Goal: Task Accomplishment & Management: Use online tool/utility

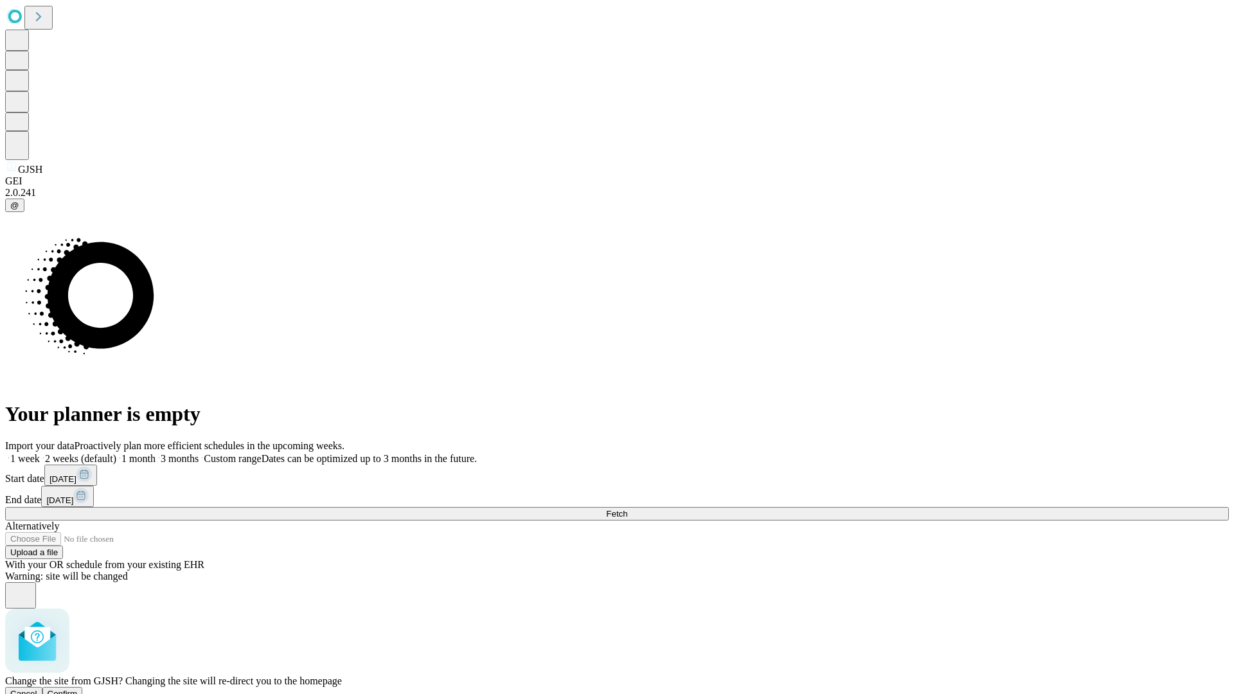
click at [78, 689] on span "Confirm" at bounding box center [63, 694] width 30 height 10
click at [156, 453] on label "1 month" at bounding box center [135, 458] width 39 height 11
click at [627, 509] on span "Fetch" at bounding box center [616, 514] width 21 height 10
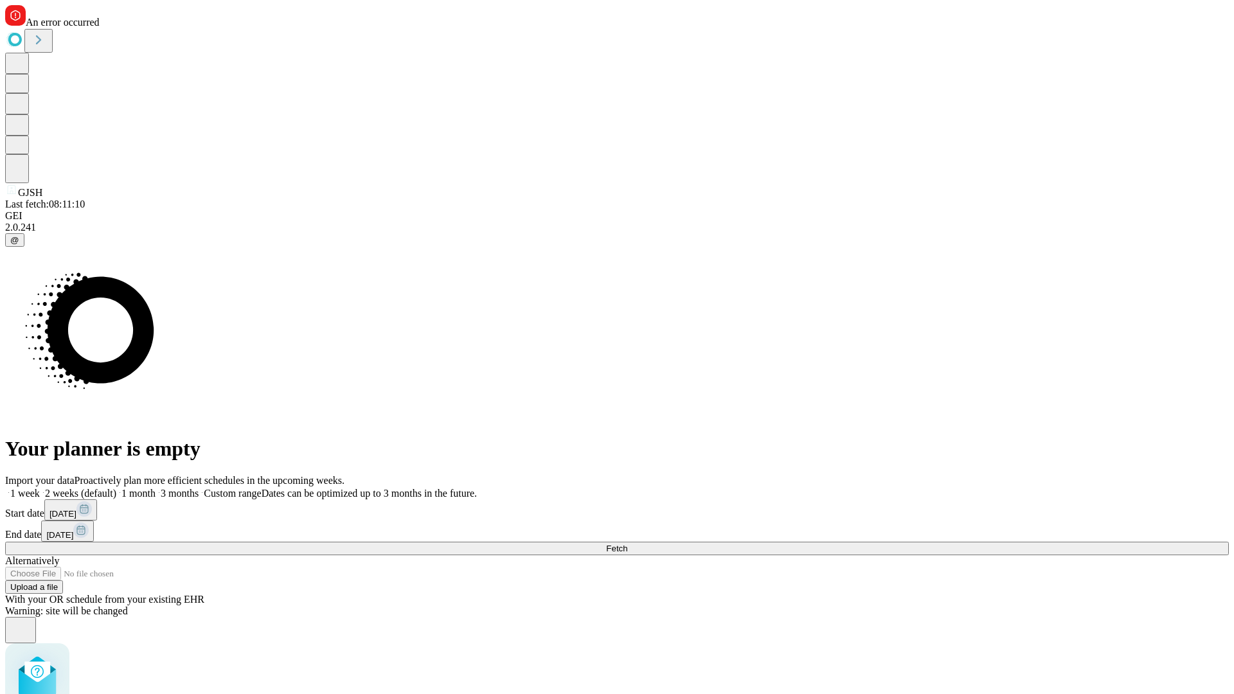
click at [156, 488] on label "1 month" at bounding box center [135, 493] width 39 height 11
click at [627, 544] on span "Fetch" at bounding box center [616, 549] width 21 height 10
click at [156, 488] on label "1 month" at bounding box center [135, 493] width 39 height 11
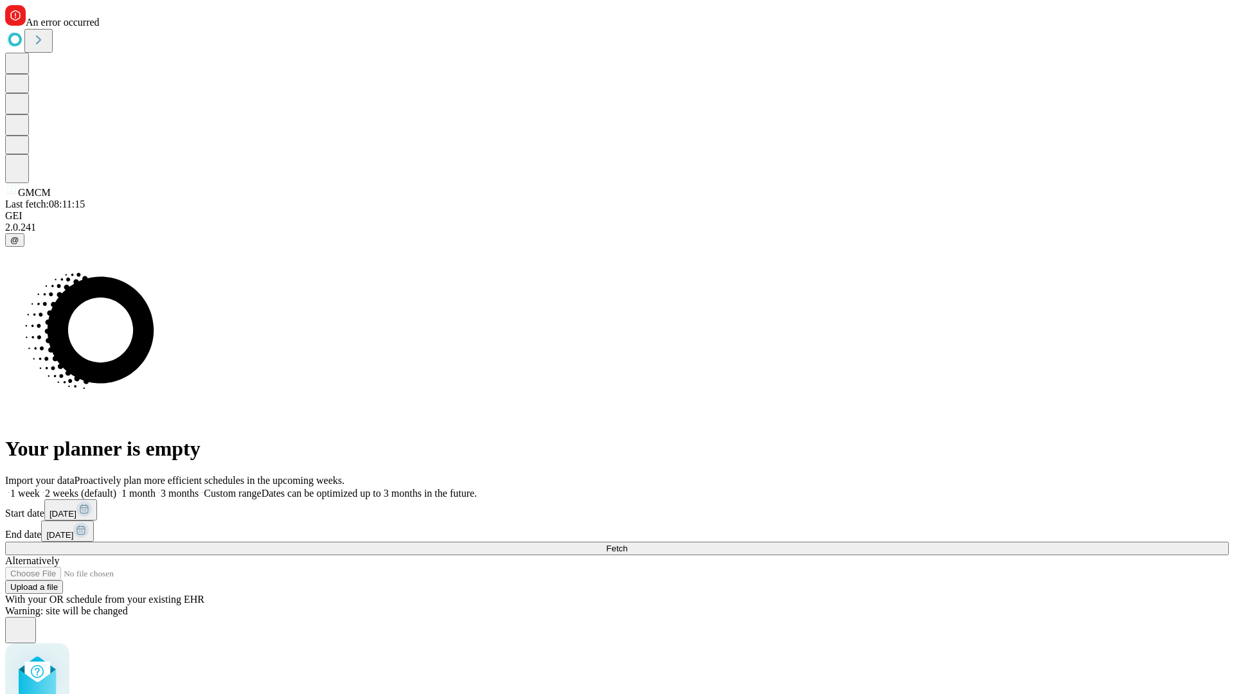
click at [627, 544] on span "Fetch" at bounding box center [616, 549] width 21 height 10
click at [156, 488] on label "1 month" at bounding box center [135, 493] width 39 height 11
click at [627, 544] on span "Fetch" at bounding box center [616, 549] width 21 height 10
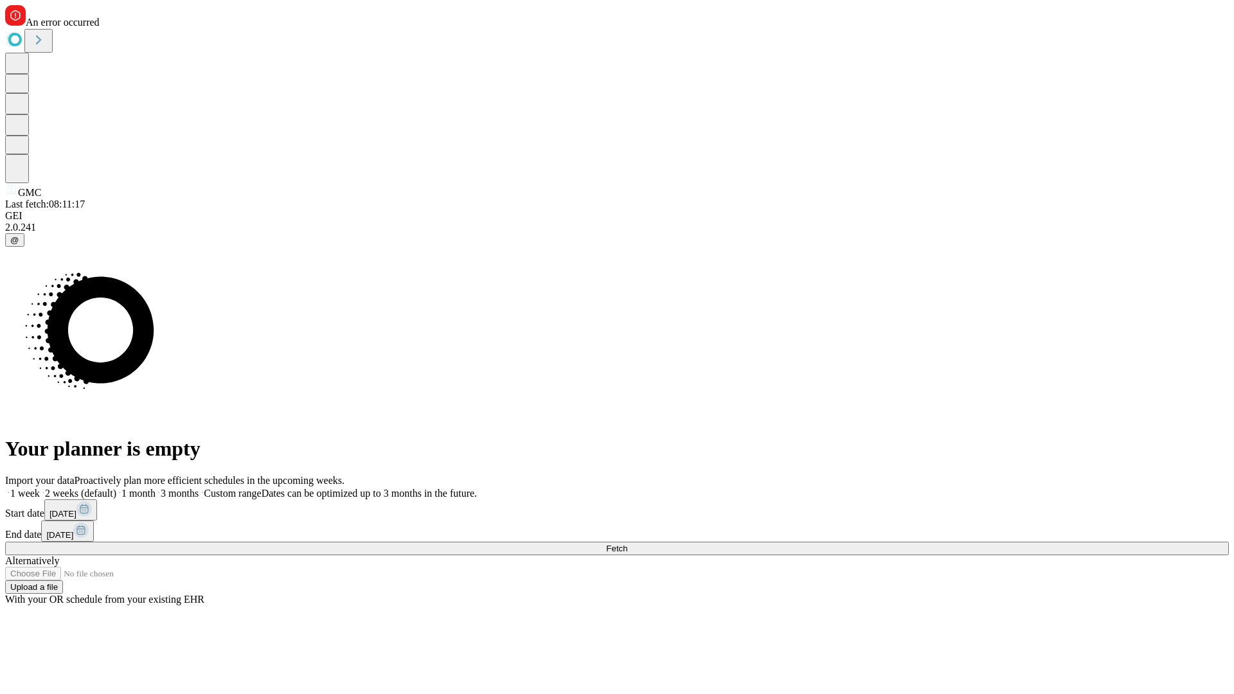
click at [156, 488] on label "1 month" at bounding box center [135, 493] width 39 height 11
click at [627, 544] on span "Fetch" at bounding box center [616, 549] width 21 height 10
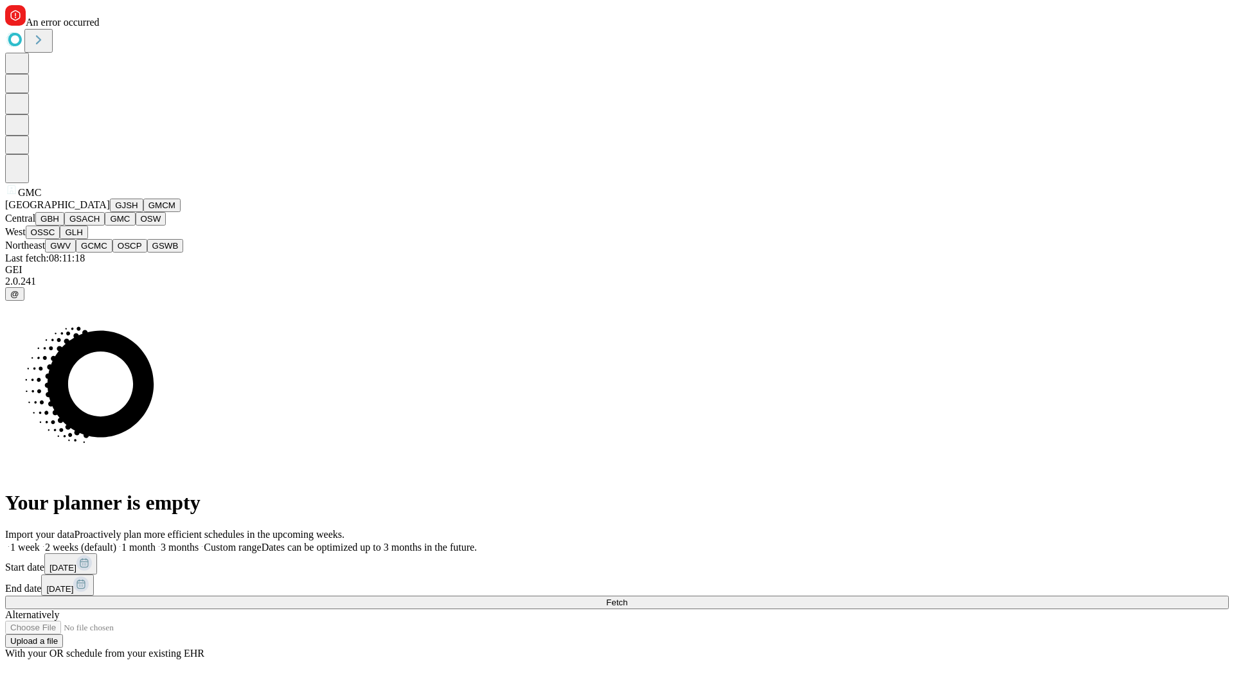
click at [136, 226] on button "OSW" at bounding box center [151, 218] width 31 height 13
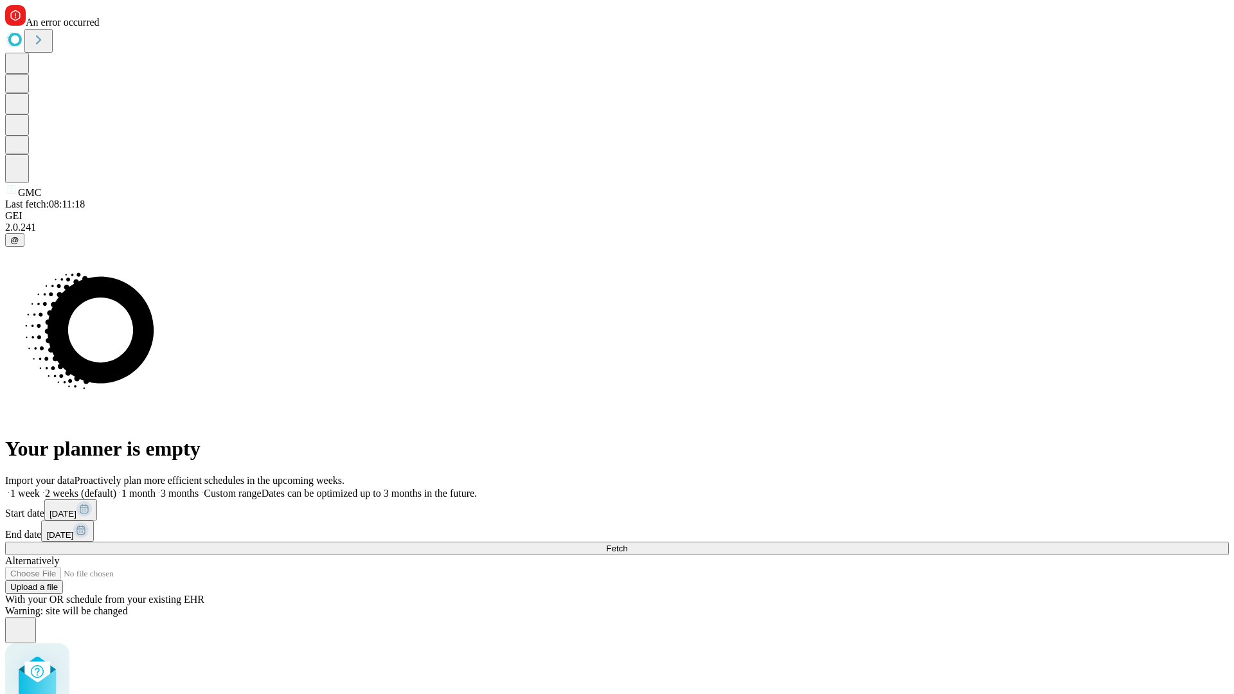
click at [156, 488] on label "1 month" at bounding box center [135, 493] width 39 height 11
click at [627, 544] on span "Fetch" at bounding box center [616, 549] width 21 height 10
click at [156, 488] on label "1 month" at bounding box center [135, 493] width 39 height 11
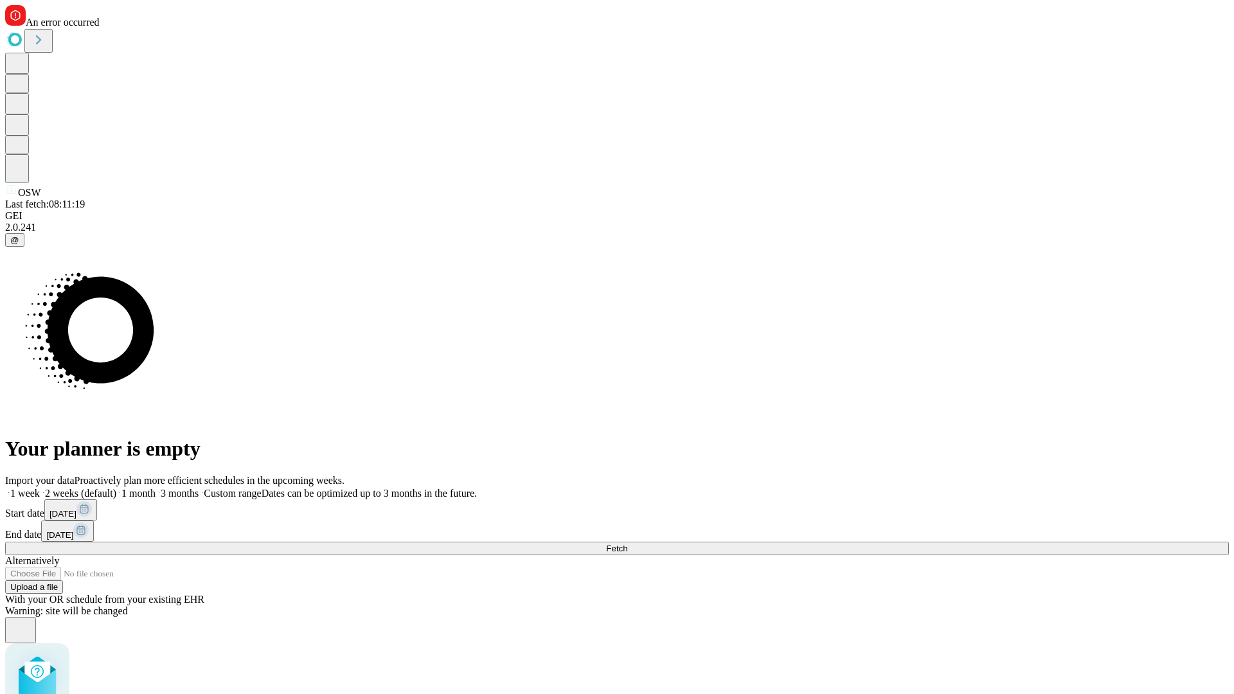
click at [627, 544] on span "Fetch" at bounding box center [616, 549] width 21 height 10
click at [156, 488] on label "1 month" at bounding box center [135, 493] width 39 height 11
click at [627, 544] on span "Fetch" at bounding box center [616, 549] width 21 height 10
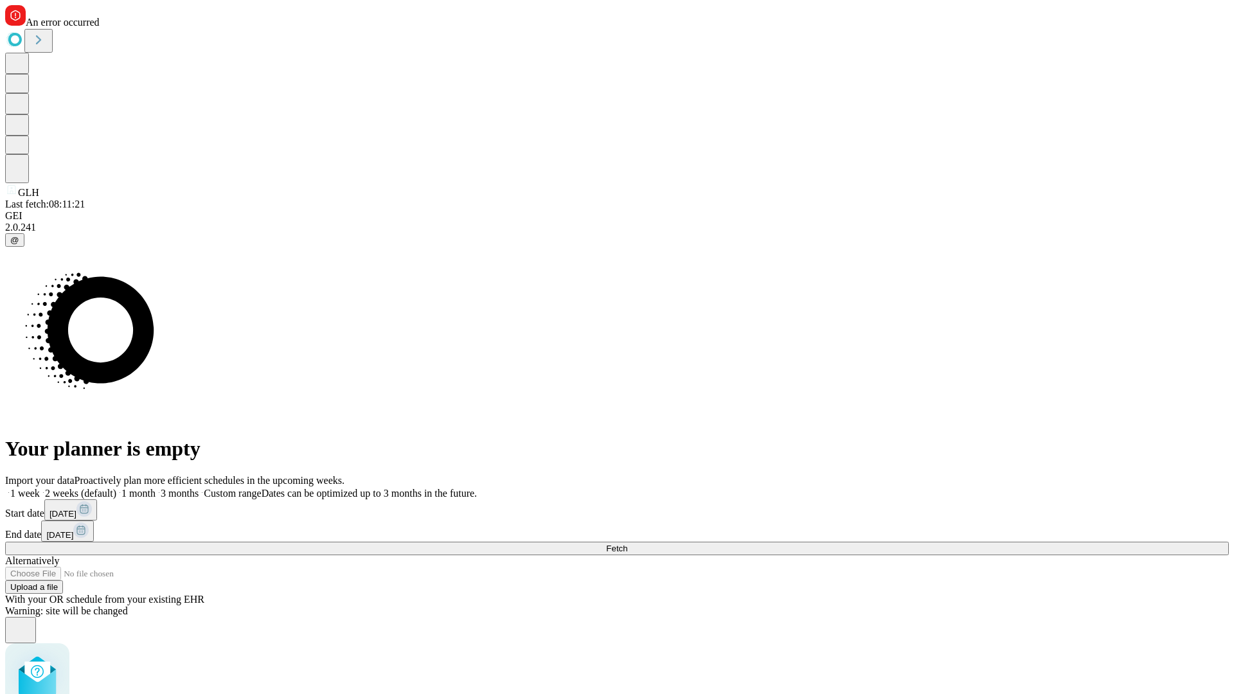
click at [156, 488] on label "1 month" at bounding box center [135, 493] width 39 height 11
click at [627, 544] on span "Fetch" at bounding box center [616, 549] width 21 height 10
click at [156, 488] on label "1 month" at bounding box center [135, 493] width 39 height 11
click at [627, 544] on span "Fetch" at bounding box center [616, 549] width 21 height 10
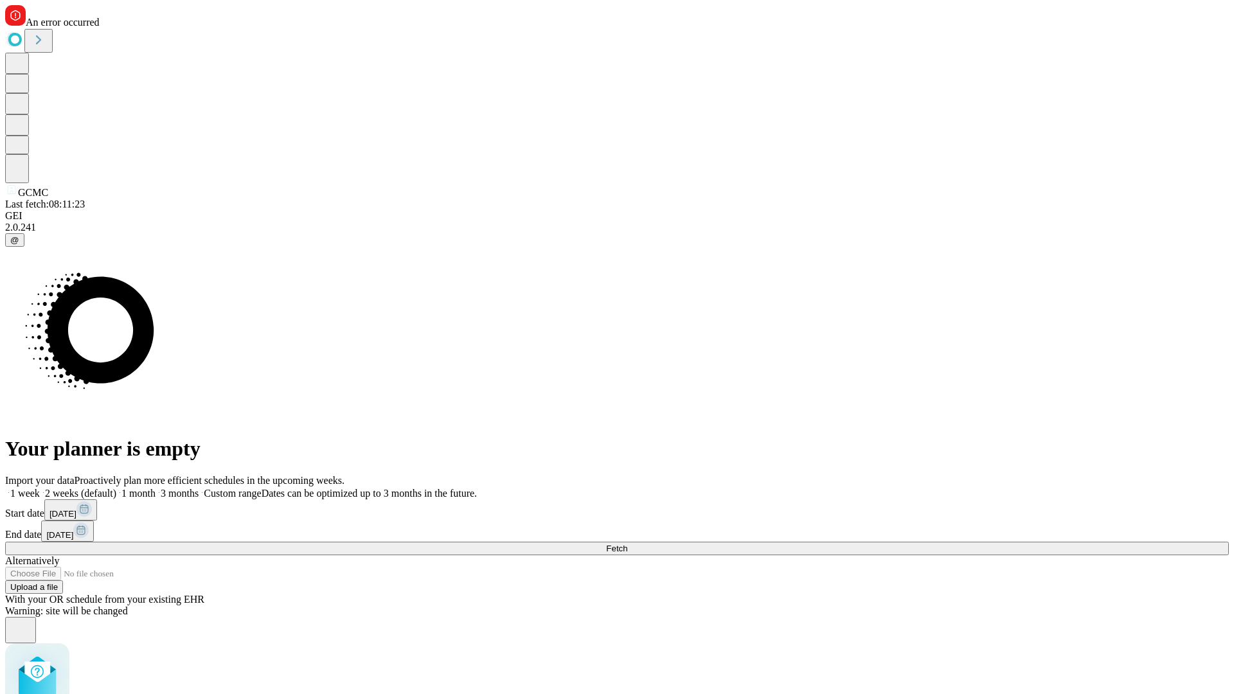
click at [156, 488] on label "1 month" at bounding box center [135, 493] width 39 height 11
click at [627, 544] on span "Fetch" at bounding box center [616, 549] width 21 height 10
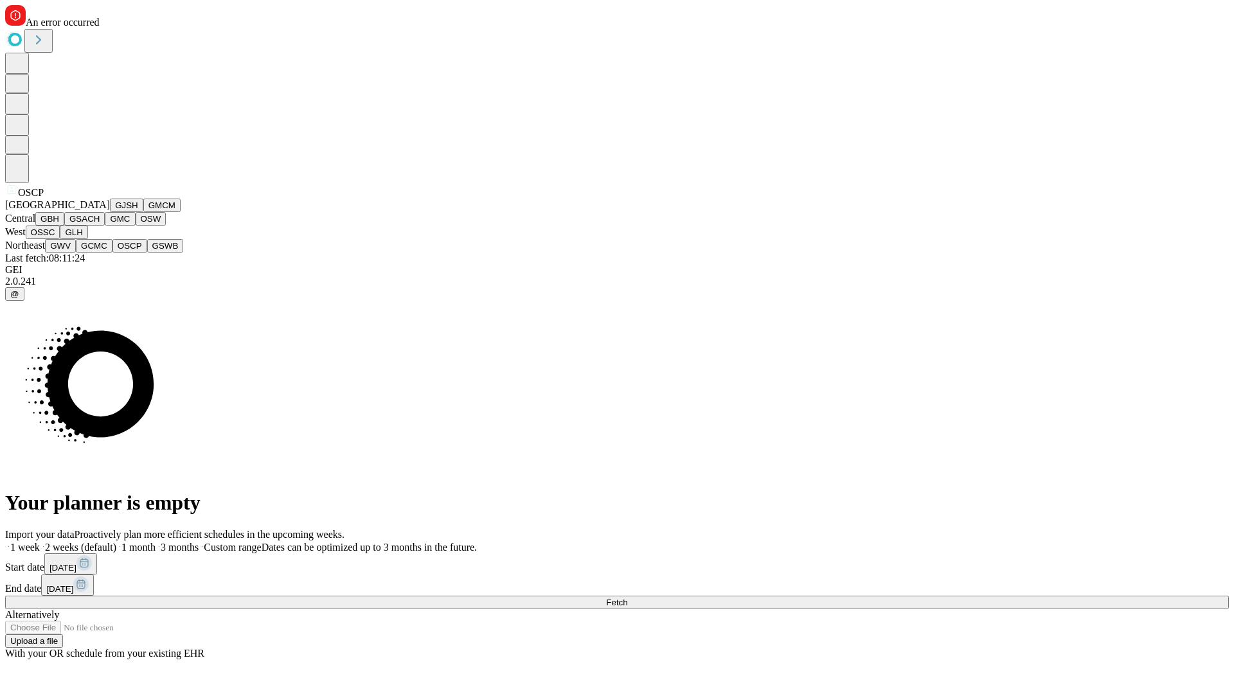
click at [147, 253] on button "GSWB" at bounding box center [165, 245] width 37 height 13
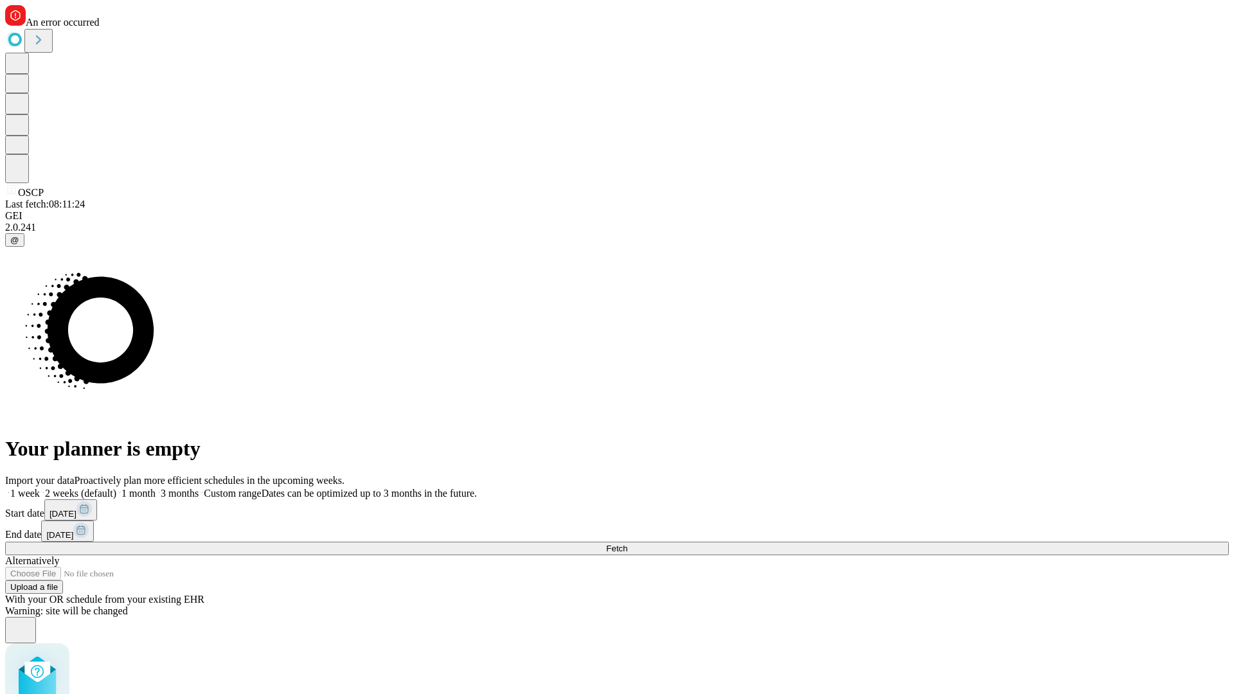
click at [156, 488] on label "1 month" at bounding box center [135, 493] width 39 height 11
click at [627, 544] on span "Fetch" at bounding box center [616, 549] width 21 height 10
